Goal: Navigation & Orientation: Find specific page/section

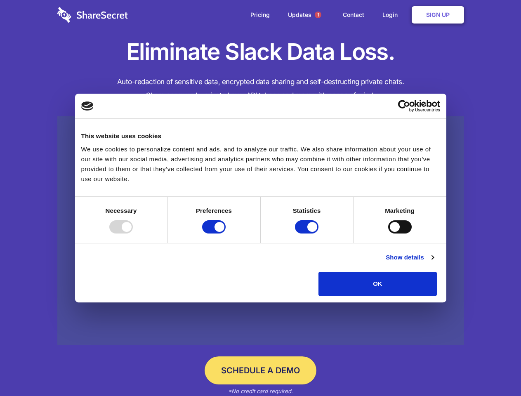
click at [133, 234] on div at bounding box center [121, 226] width 24 height 13
click at [226, 234] on input "Preferences" at bounding box center [214, 226] width 24 height 13
checkbox input "false"
click at [308, 234] on input "Statistics" at bounding box center [307, 226] width 24 height 13
checkbox input "false"
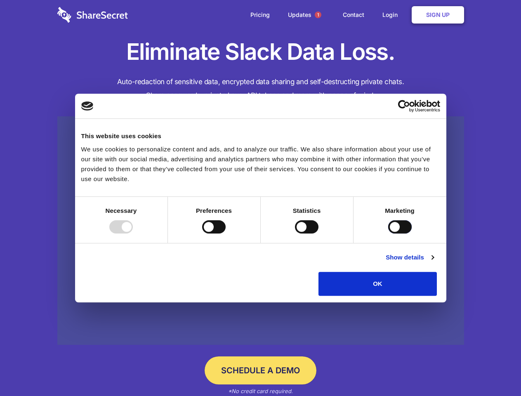
click at [388, 234] on input "Marketing" at bounding box center [400, 226] width 24 height 13
checkbox input "true"
click at [434, 262] on link "Show details" at bounding box center [410, 258] width 48 height 10
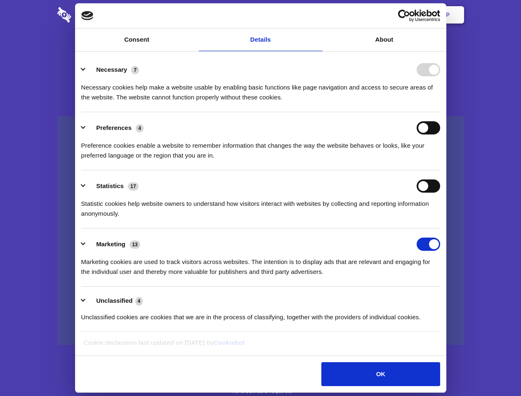
click at [440, 112] on li "Necessary 7 Necessary cookies help make a website usable by enabling basic func…" at bounding box center [260, 83] width 359 height 58
click at [318, 15] on span "1" at bounding box center [318, 15] width 7 height 7
